Goal: Transaction & Acquisition: Purchase product/service

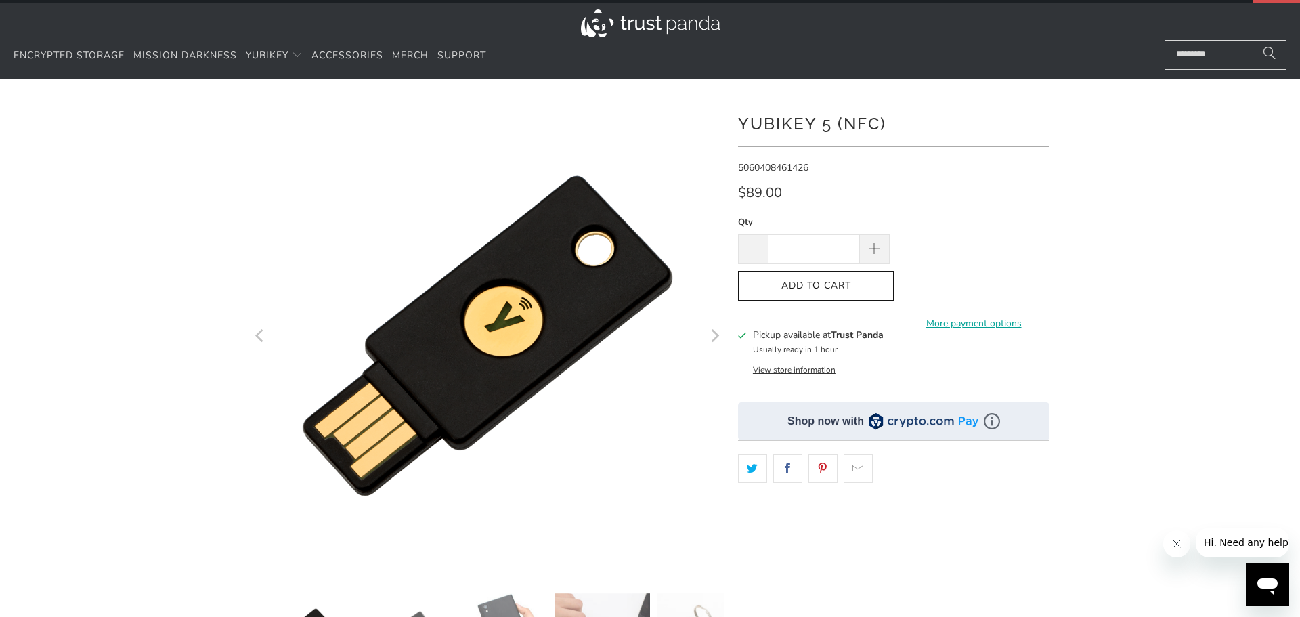
scroll to position [27, 0]
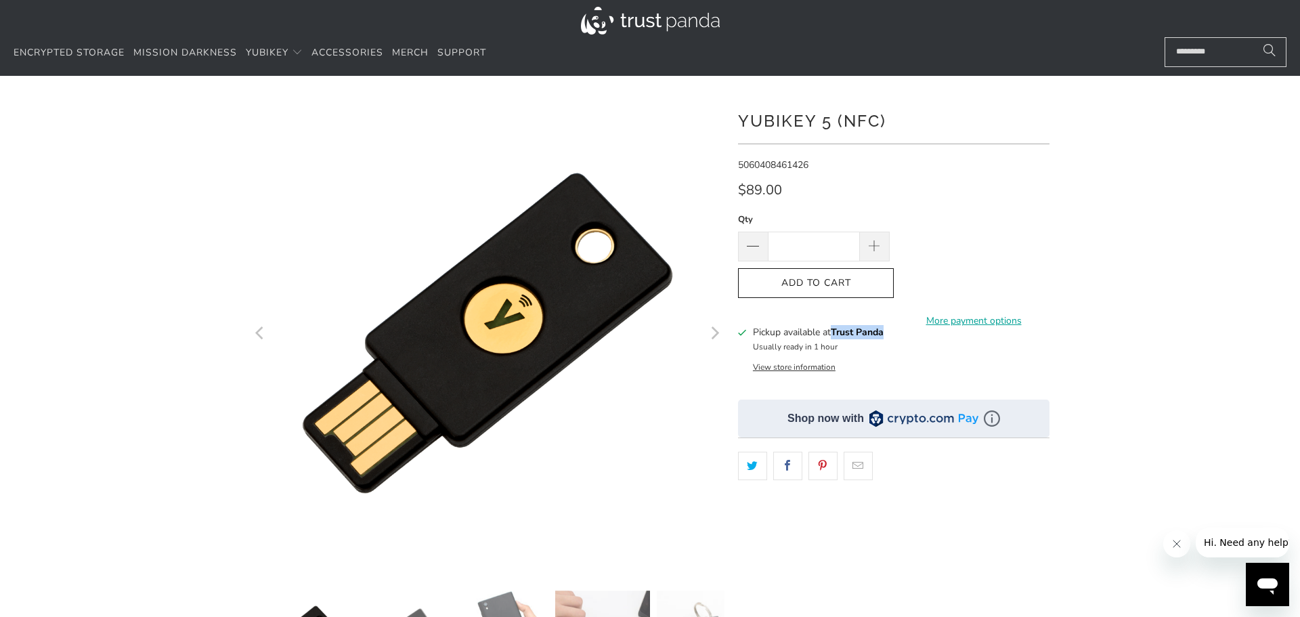
drag, startPoint x: 904, startPoint y: 332, endPoint x: 835, endPoint y: 336, distance: 69.8
click at [835, 336] on div "Pickup available at Trust Panda Usually ready in 1 hour View store information" at bounding box center [893, 348] width 311 height 47
copy b "Trust Panda"
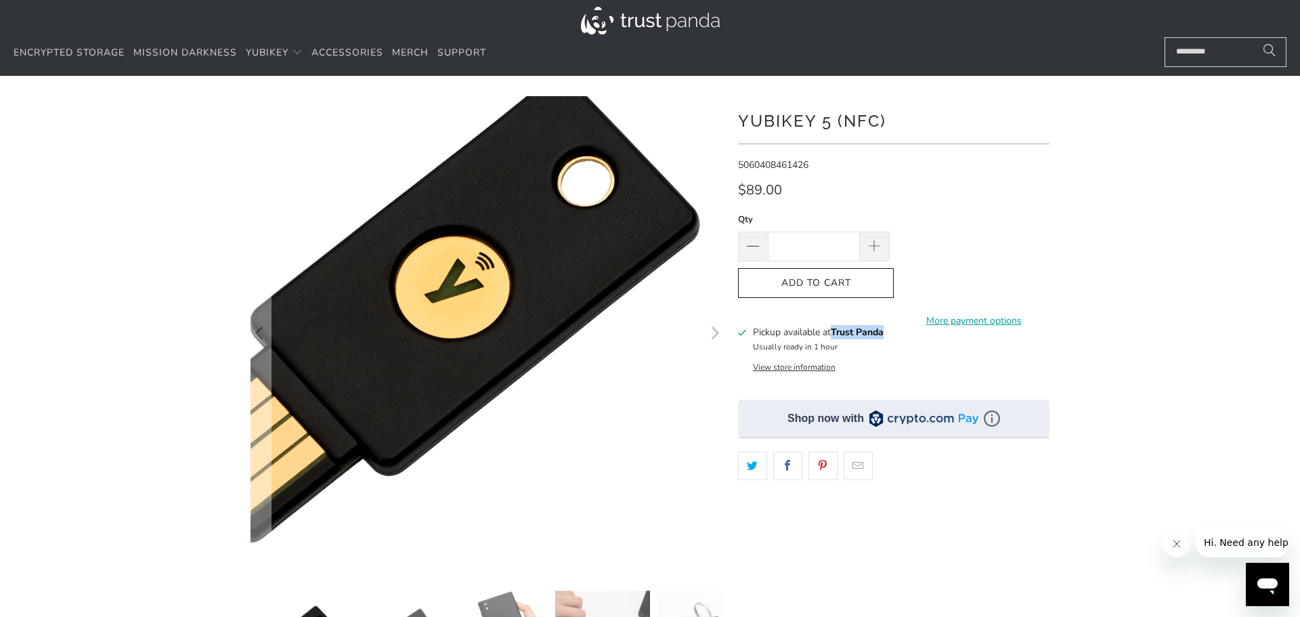
scroll to position [0, 0]
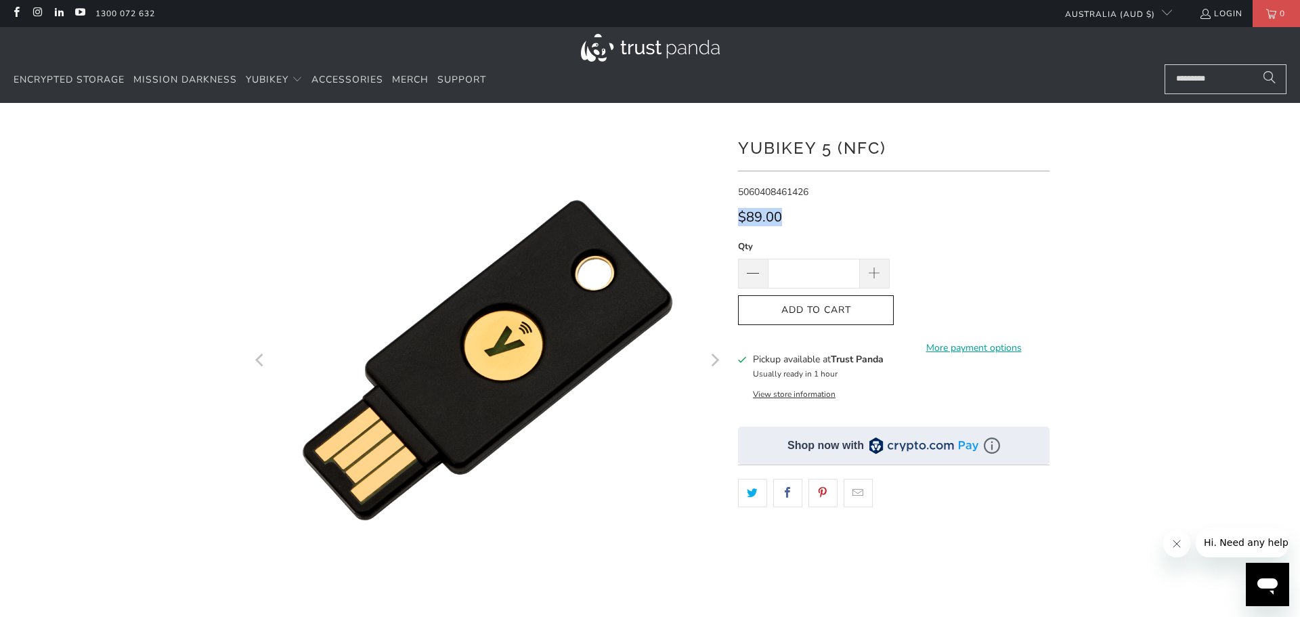
drag, startPoint x: 737, startPoint y: 212, endPoint x: 823, endPoint y: 204, distance: 86.3
click at [823, 204] on div "**********" at bounding box center [893, 431] width 311 height 616
